Goal: Task Accomplishment & Management: Complete application form

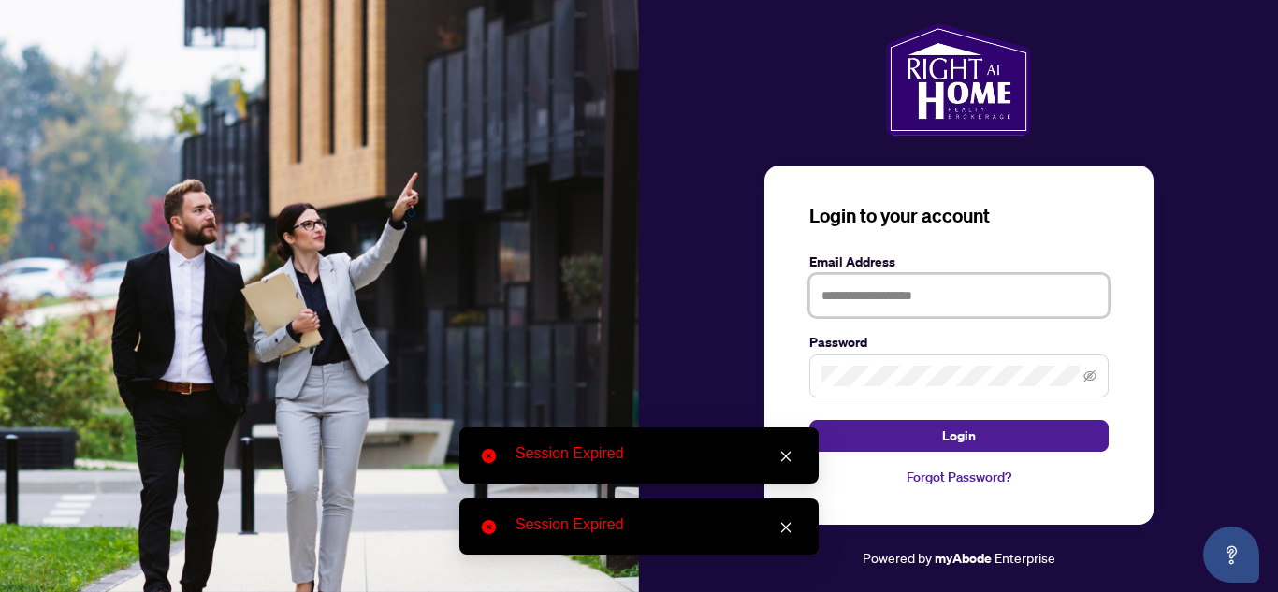
type input "**********"
click at [787, 459] on icon "close" at bounding box center [785, 456] width 13 height 13
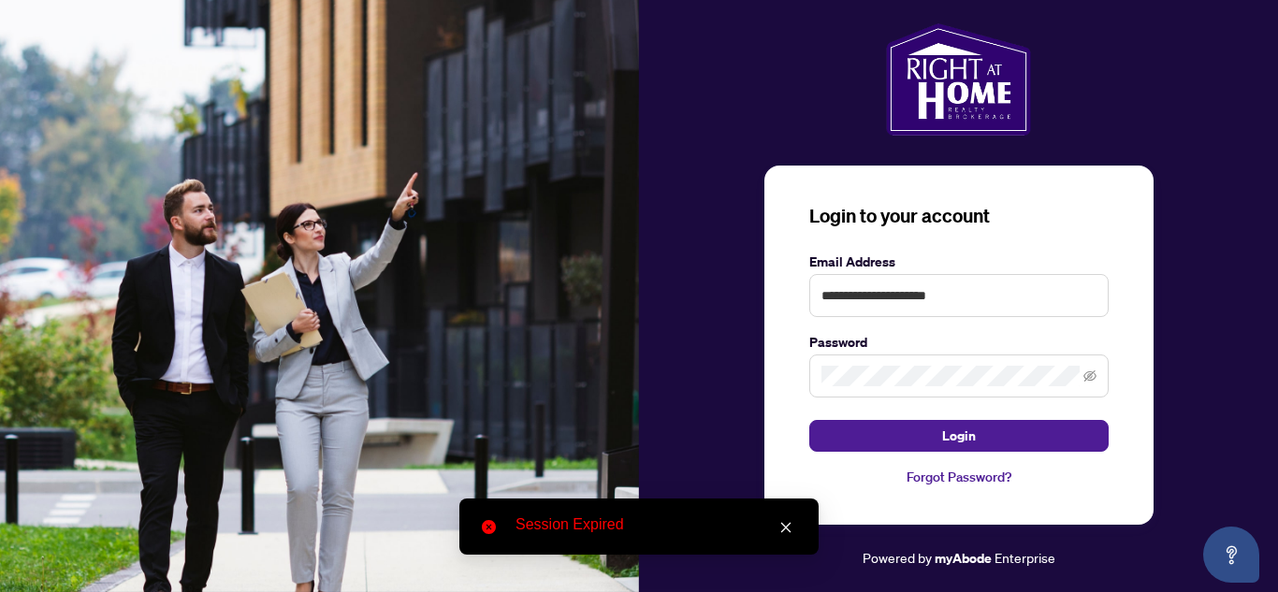
click at [785, 529] on icon "close" at bounding box center [786, 528] width 10 height 10
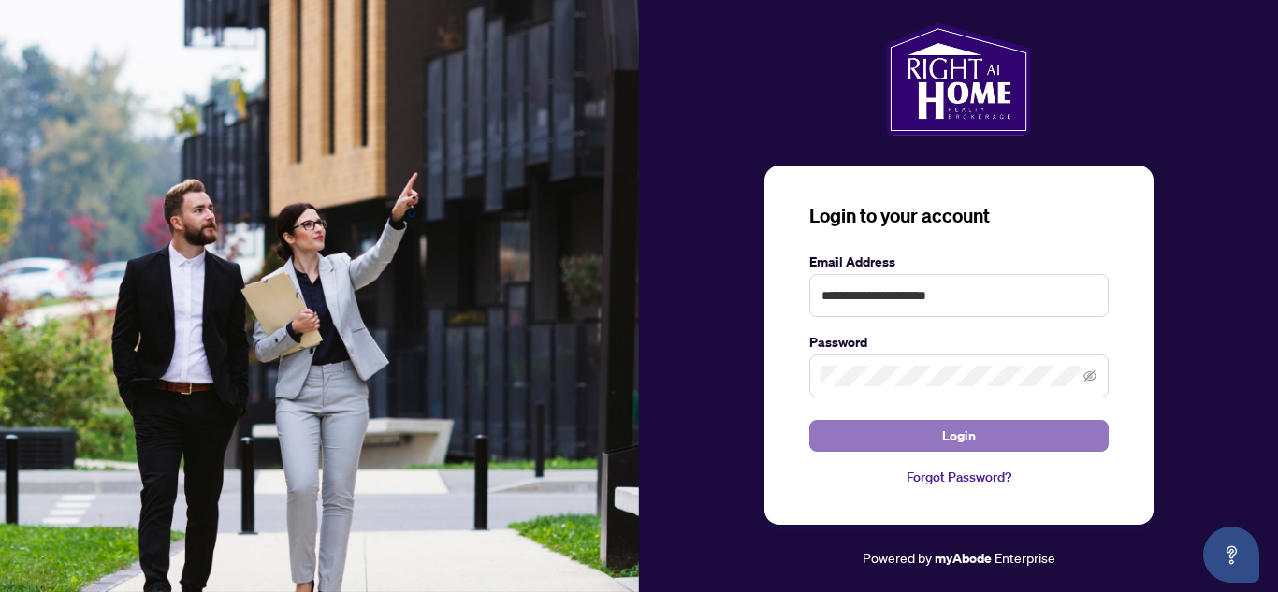
click at [935, 428] on button "Login" at bounding box center [958, 436] width 299 height 32
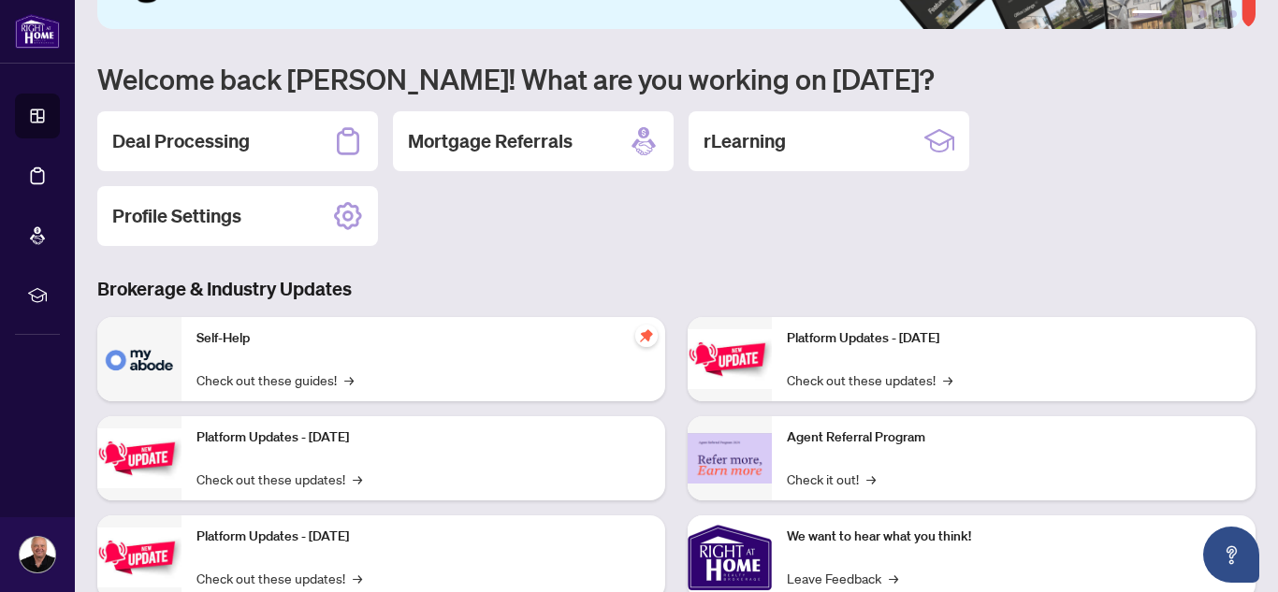
scroll to position [122, 0]
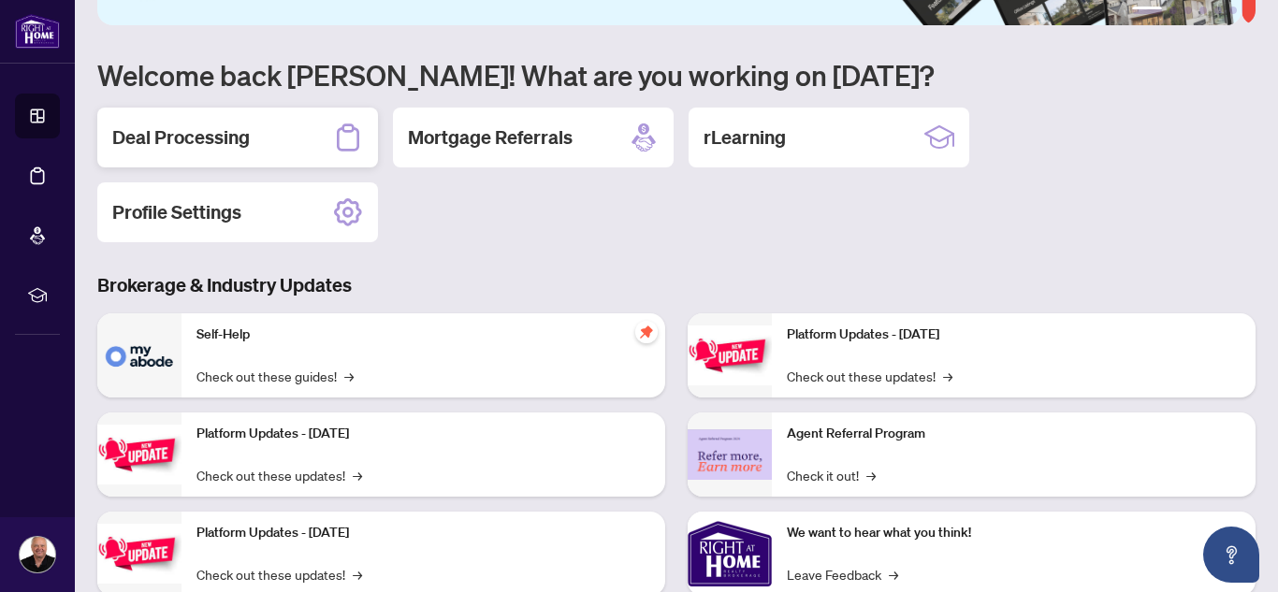
click at [233, 133] on h2 "Deal Processing" at bounding box center [181, 137] width 138 height 26
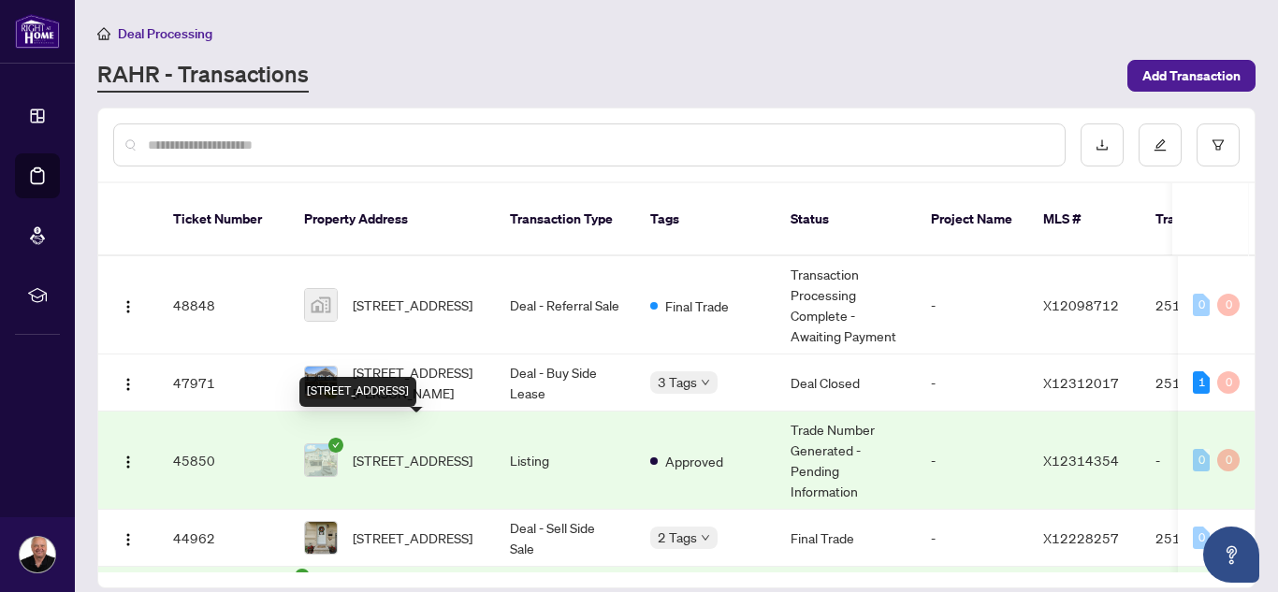
click at [407, 450] on span "[STREET_ADDRESS]" at bounding box center [413, 460] width 120 height 21
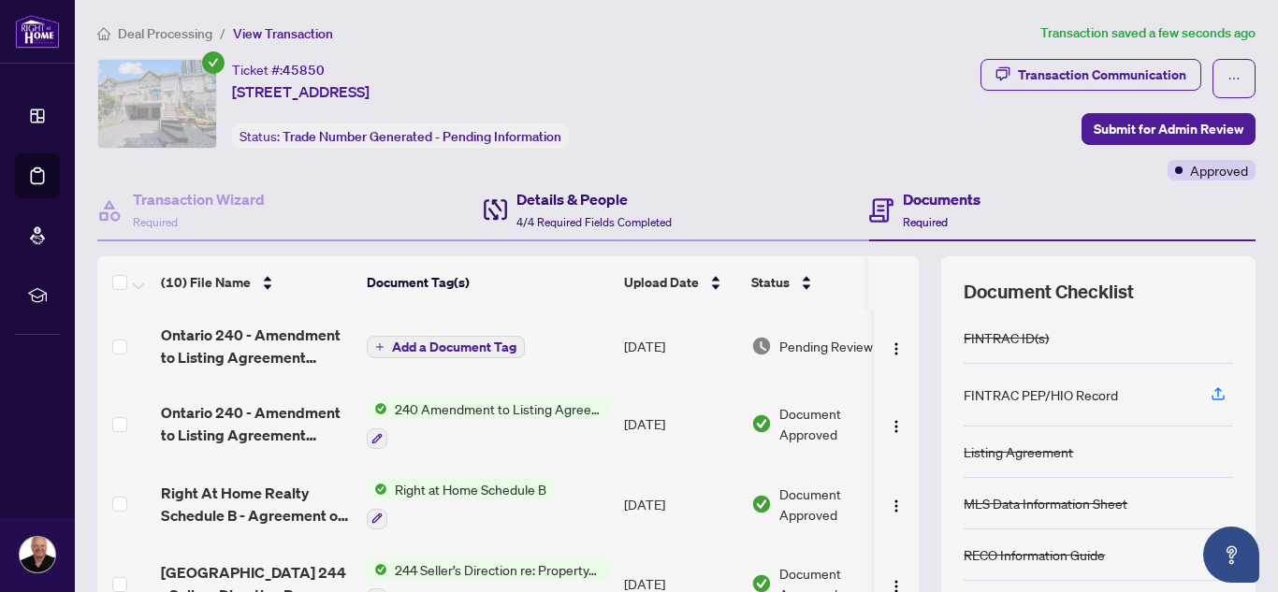
click at [527, 196] on h4 "Details & People" at bounding box center [593, 199] width 155 height 22
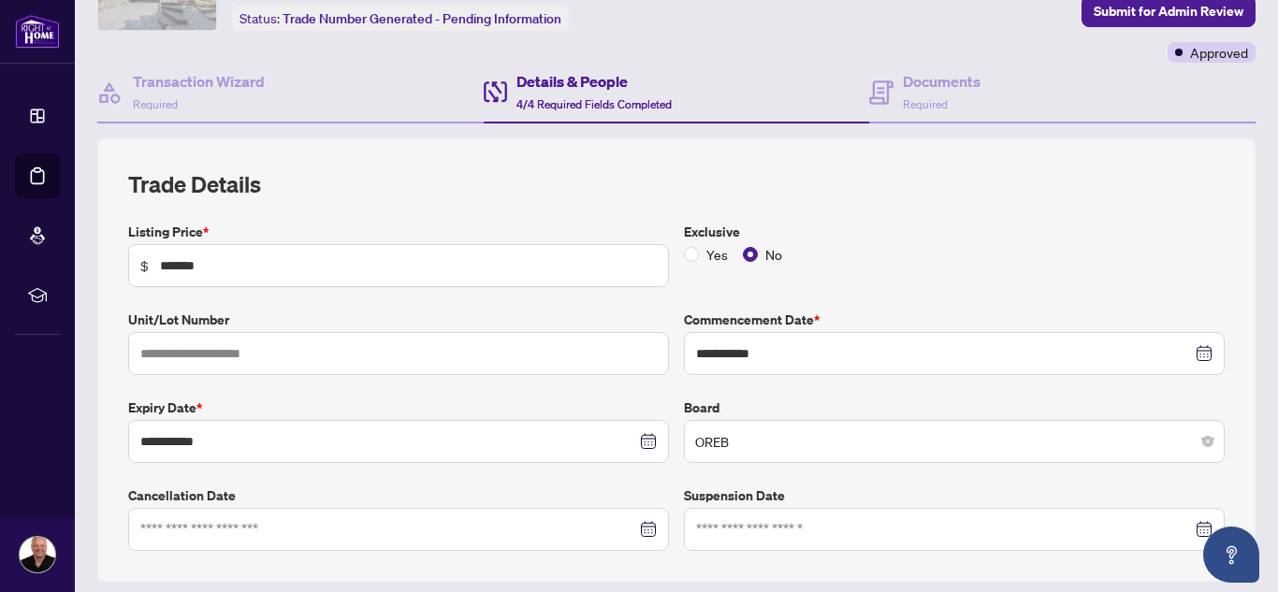
scroll to position [114, 0]
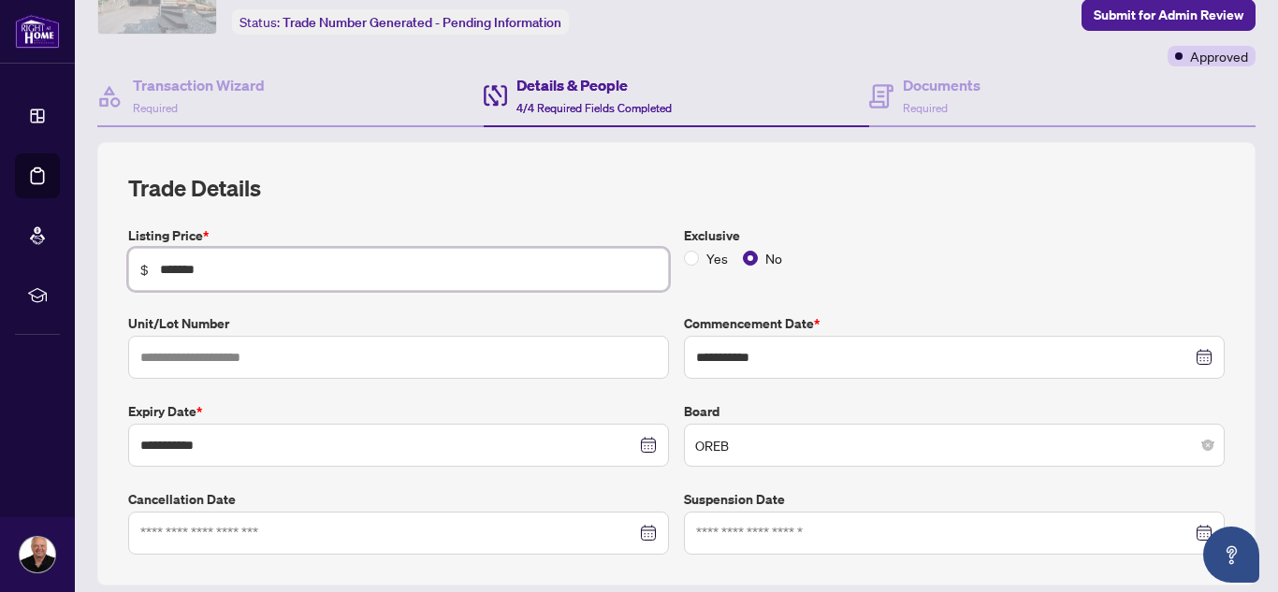
click at [179, 267] on input "*******" at bounding box center [408, 269] width 497 height 21
click at [305, 271] on input "*******" at bounding box center [408, 269] width 497 height 21
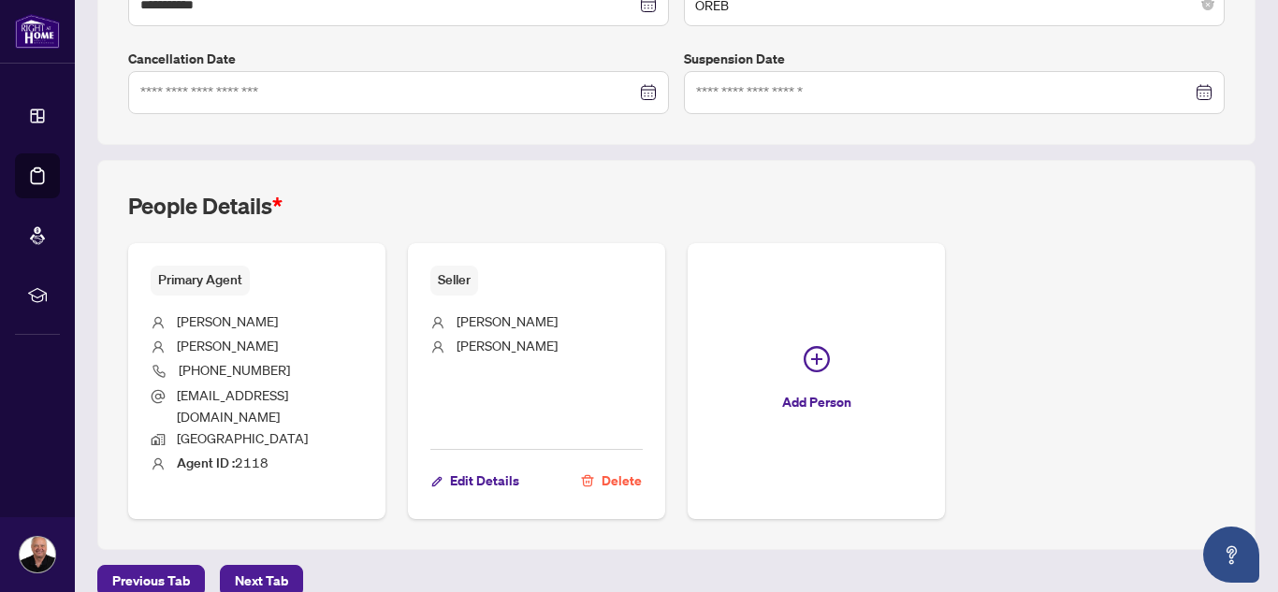
scroll to position [562, 0]
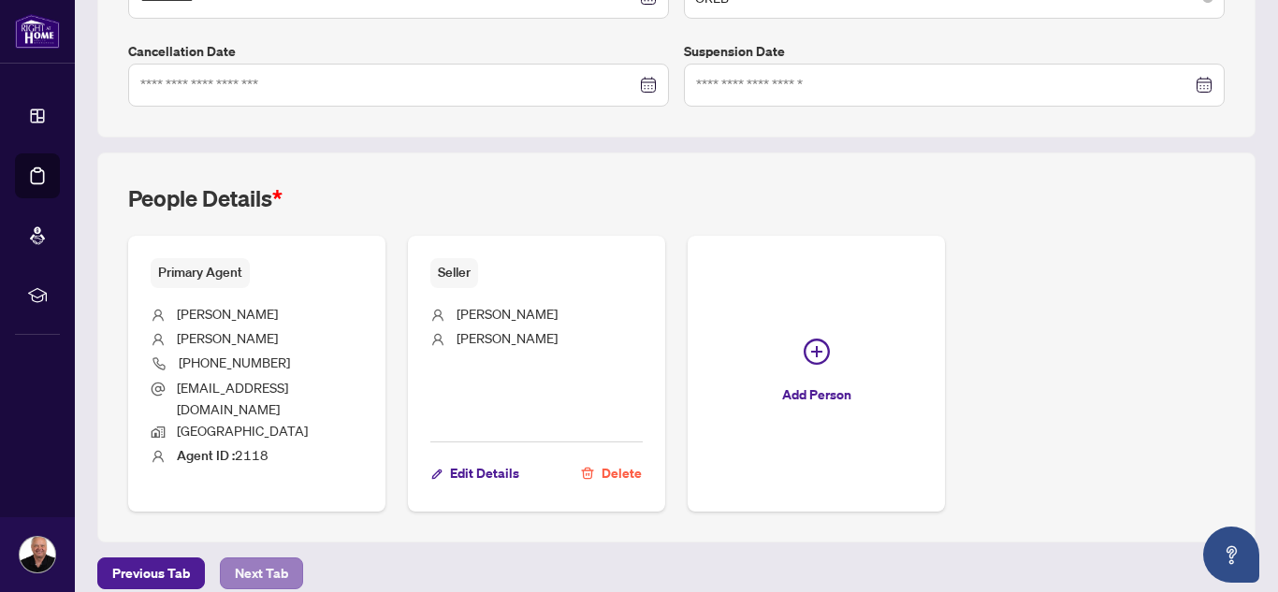
type input "*******"
click at [253, 558] on span "Next Tab" at bounding box center [261, 573] width 53 height 30
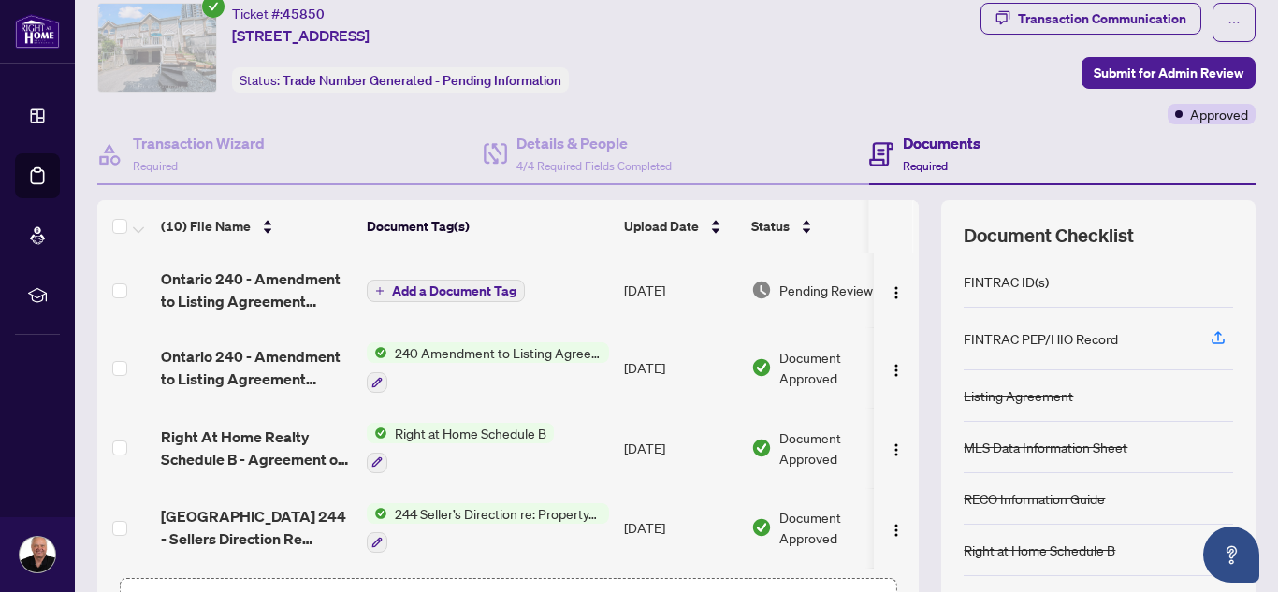
scroll to position [60, 0]
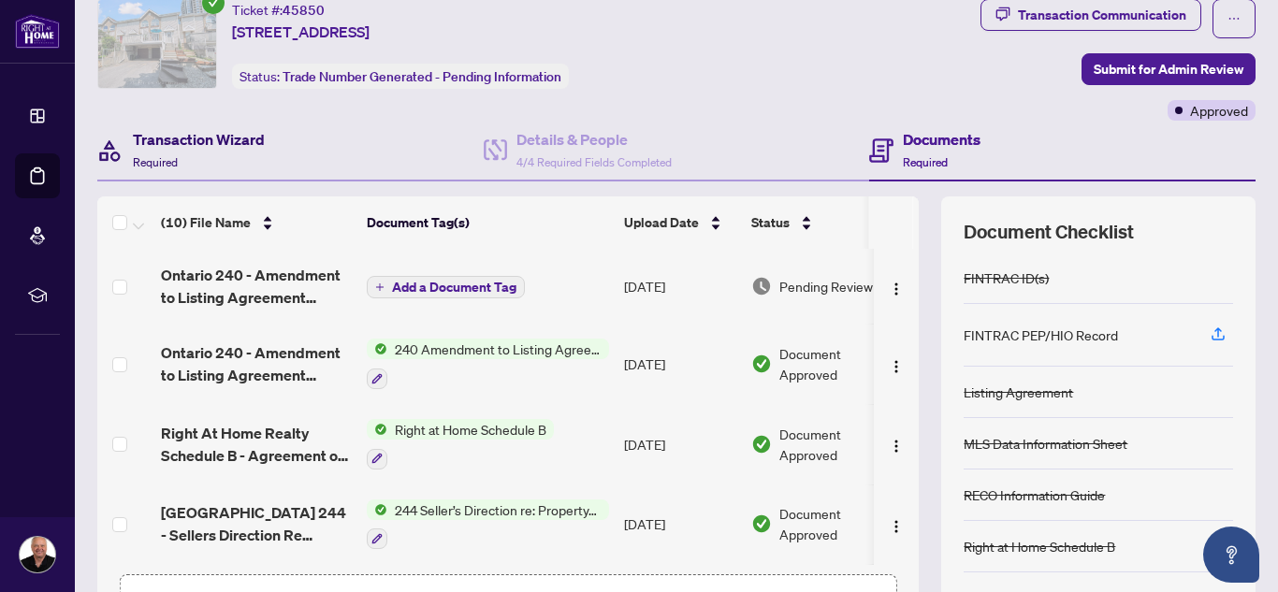
click at [192, 138] on h4 "Transaction Wizard" at bounding box center [199, 139] width 132 height 22
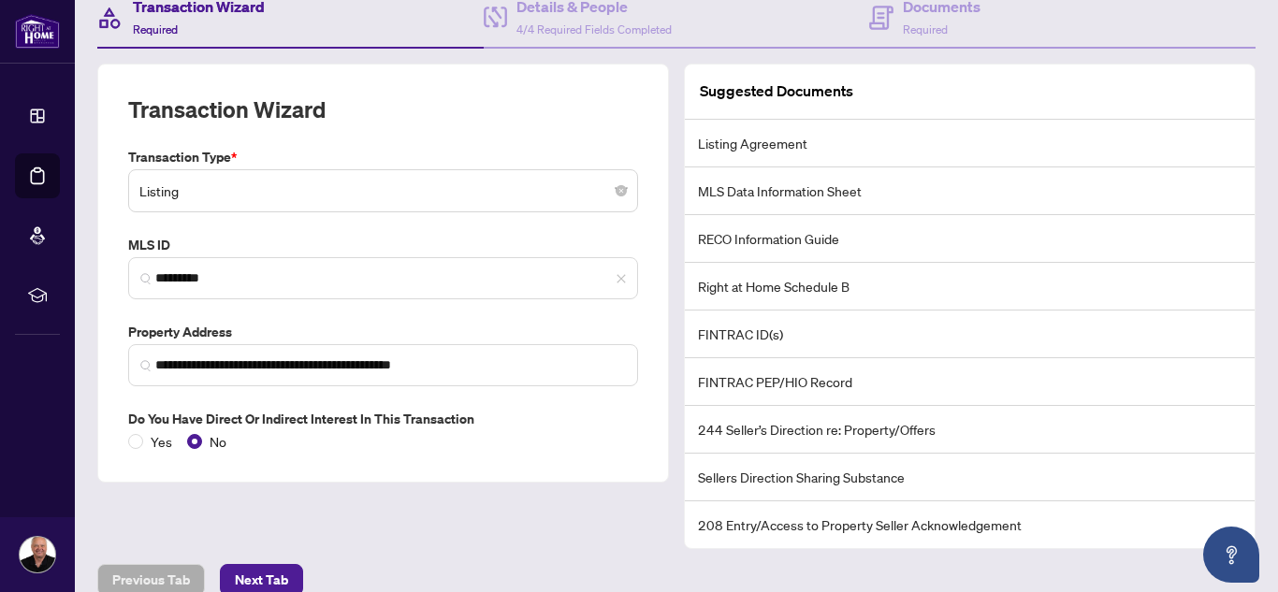
scroll to position [218, 0]
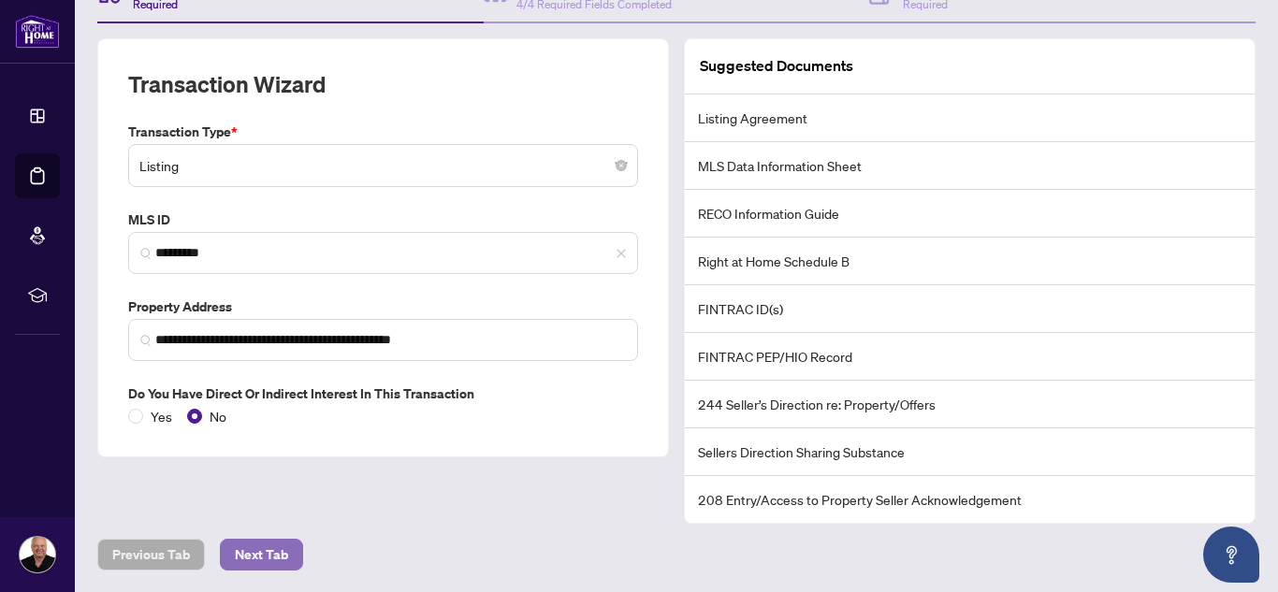
click at [244, 550] on span "Next Tab" at bounding box center [261, 555] width 53 height 30
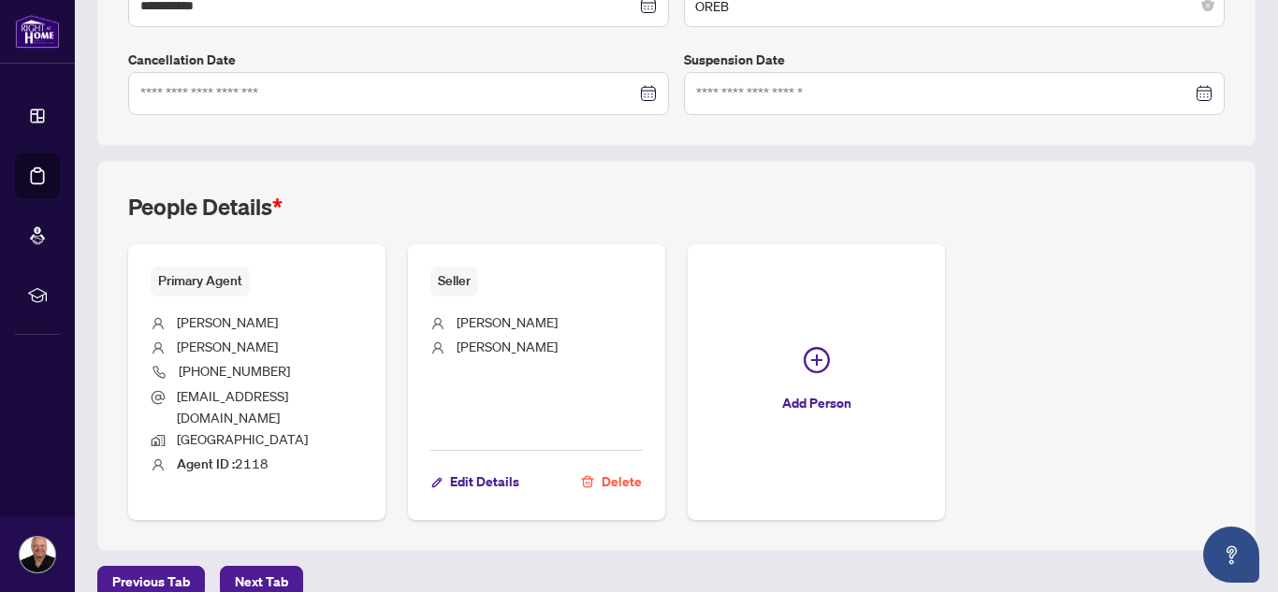
scroll to position [562, 0]
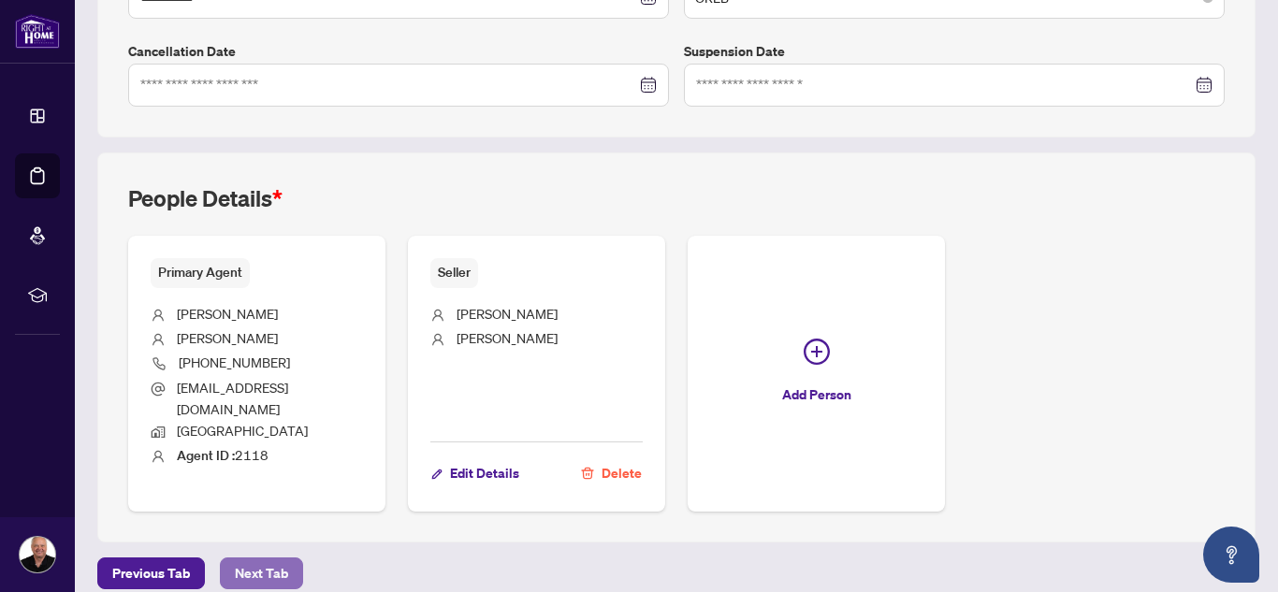
click at [260, 558] on span "Next Tab" at bounding box center [261, 573] width 53 height 30
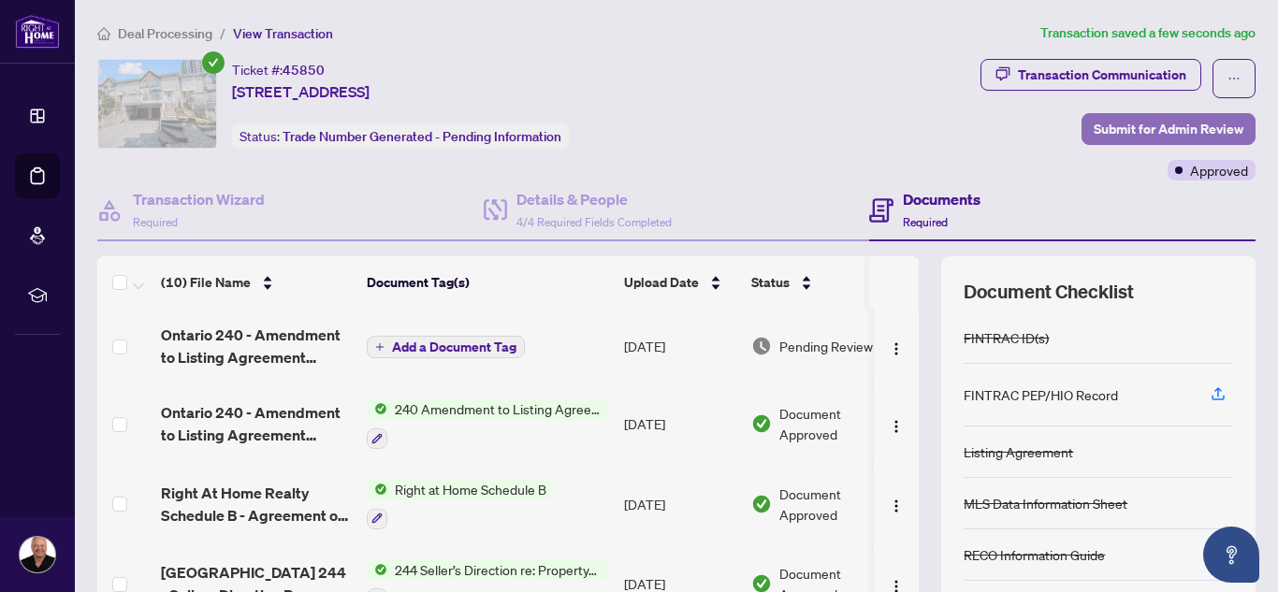
click at [1159, 122] on span "Submit for Admin Review" at bounding box center [1169, 129] width 150 height 30
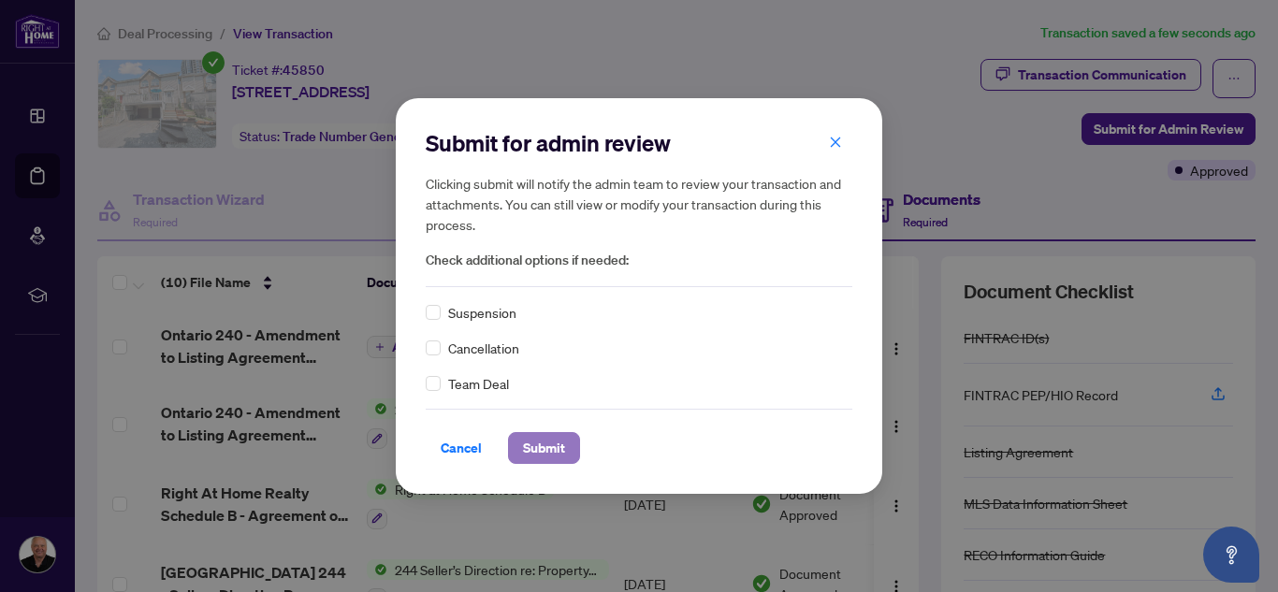
click at [557, 438] on span "Submit" at bounding box center [544, 448] width 42 height 30
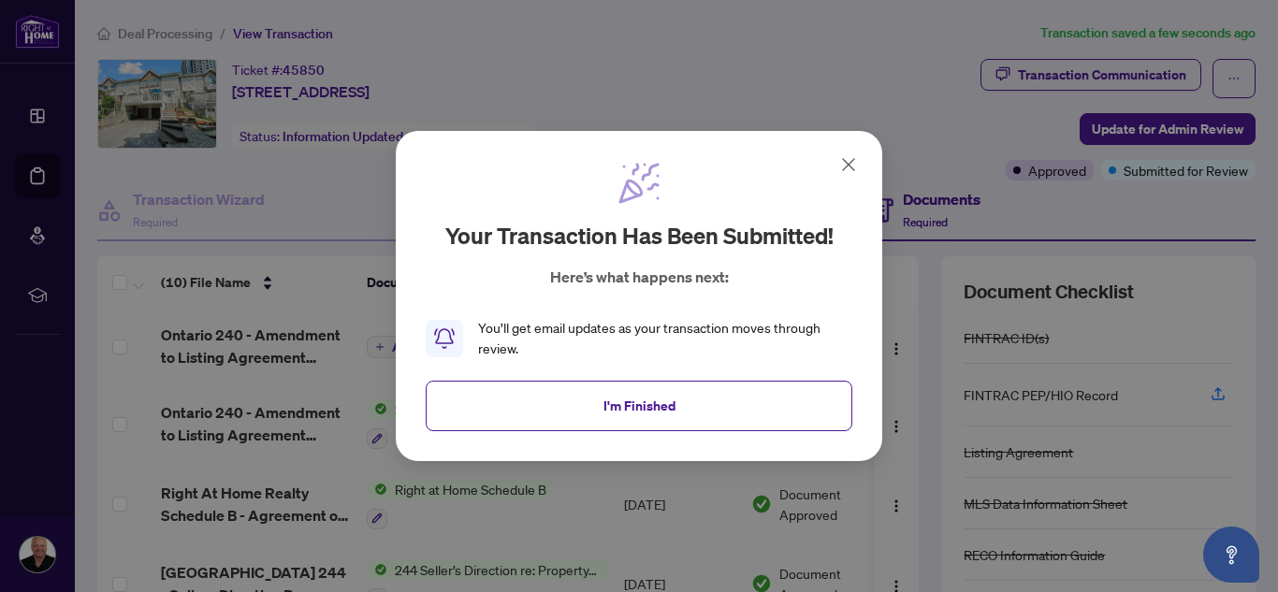
click at [848, 160] on icon at bounding box center [848, 164] width 22 height 22
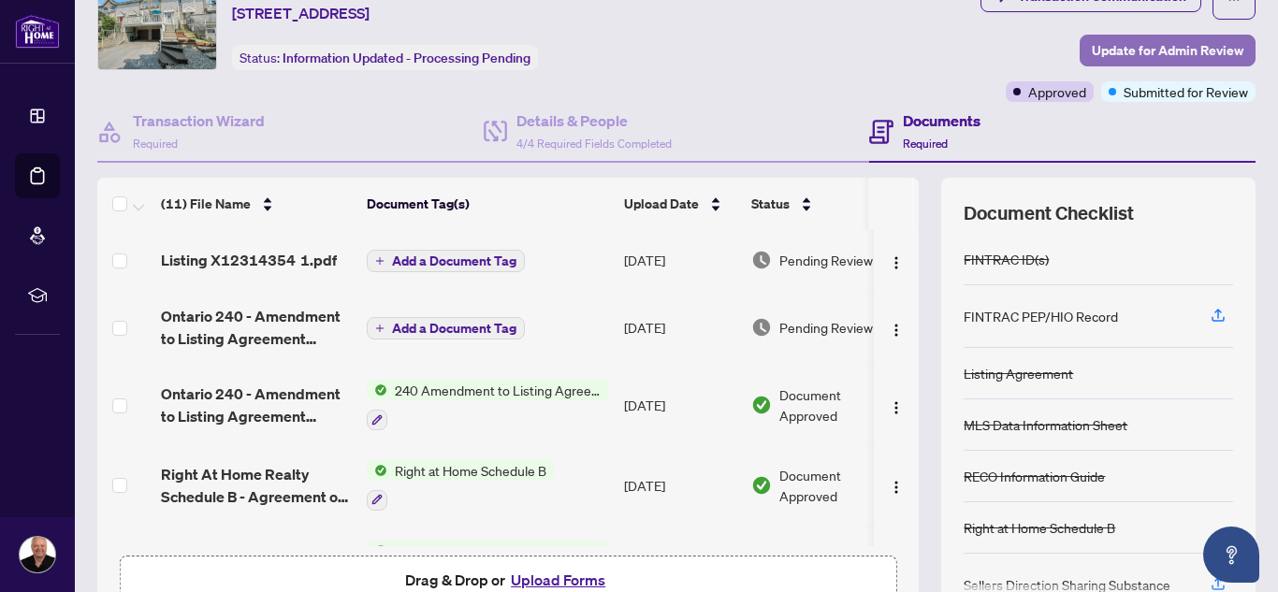
click at [1098, 47] on span "Update for Admin Review" at bounding box center [1168, 51] width 152 height 30
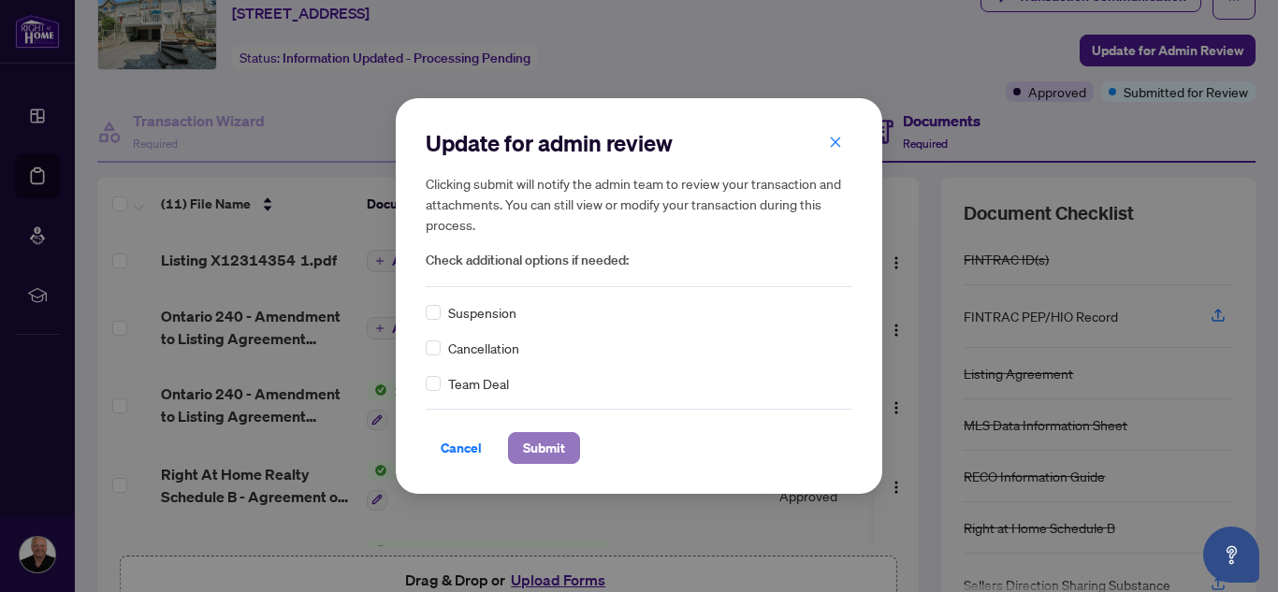
click at [553, 442] on span "Submit" at bounding box center [544, 448] width 42 height 30
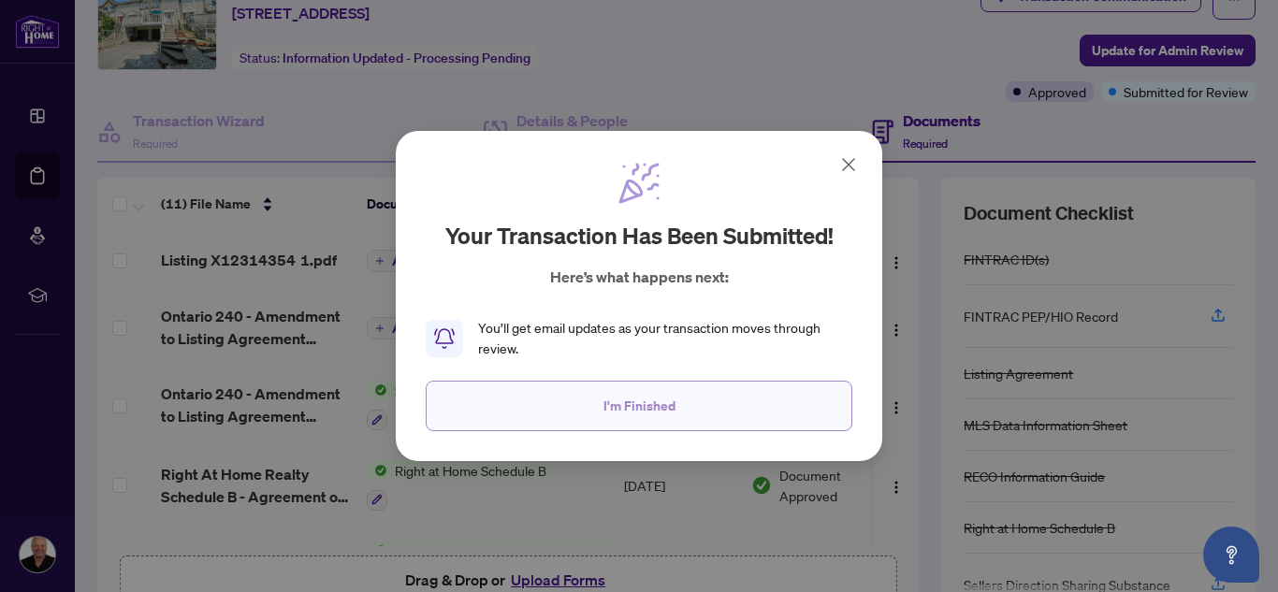
click at [617, 415] on span "I'm Finished" at bounding box center [639, 406] width 72 height 30
